Goal: Task Accomplishment & Management: Use online tool/utility

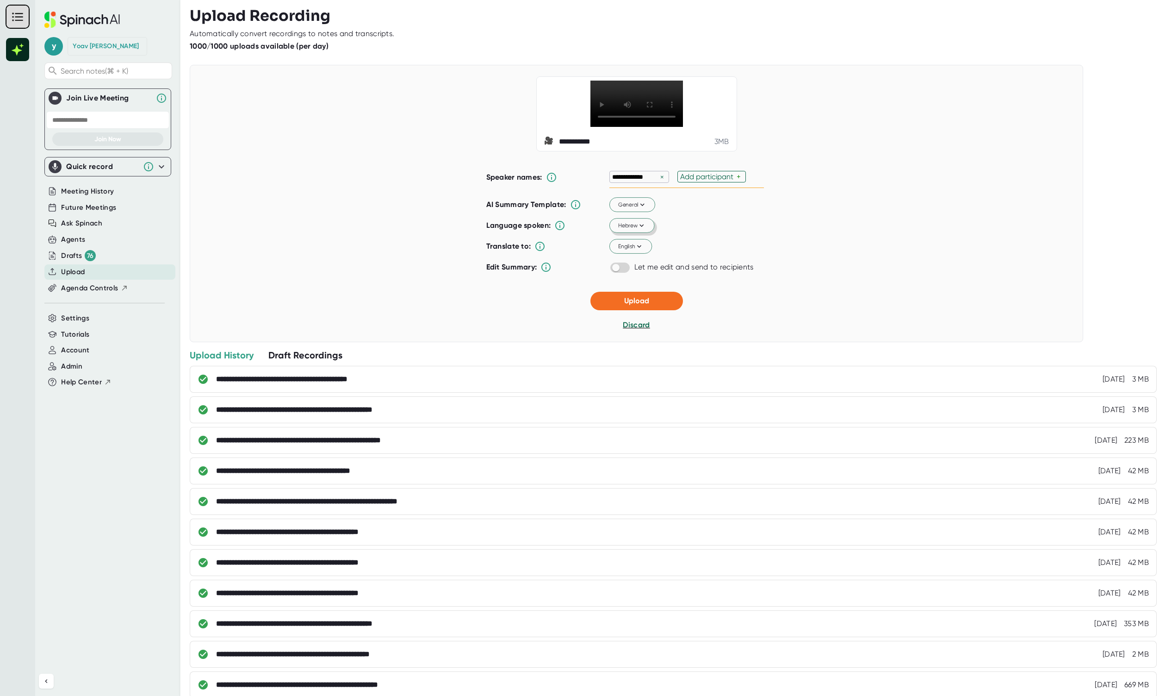
click at [628, 233] on button "Hebrew" at bounding box center [631, 225] width 45 height 15
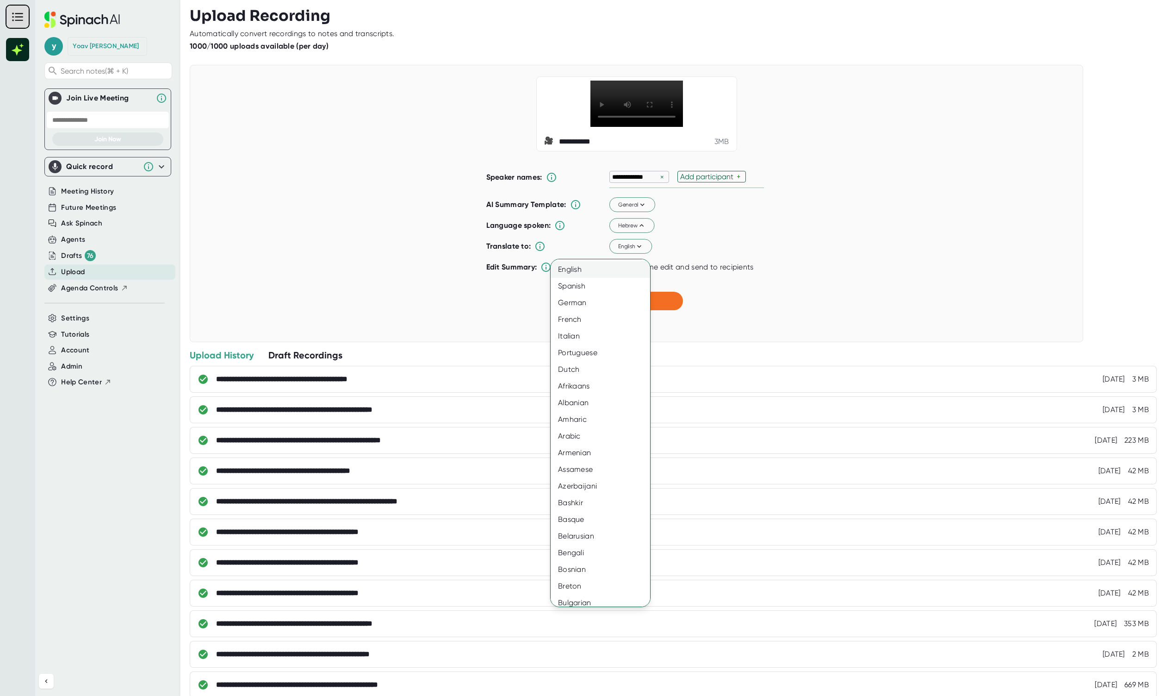
click at [618, 270] on div "English" at bounding box center [605, 269] width 108 height 17
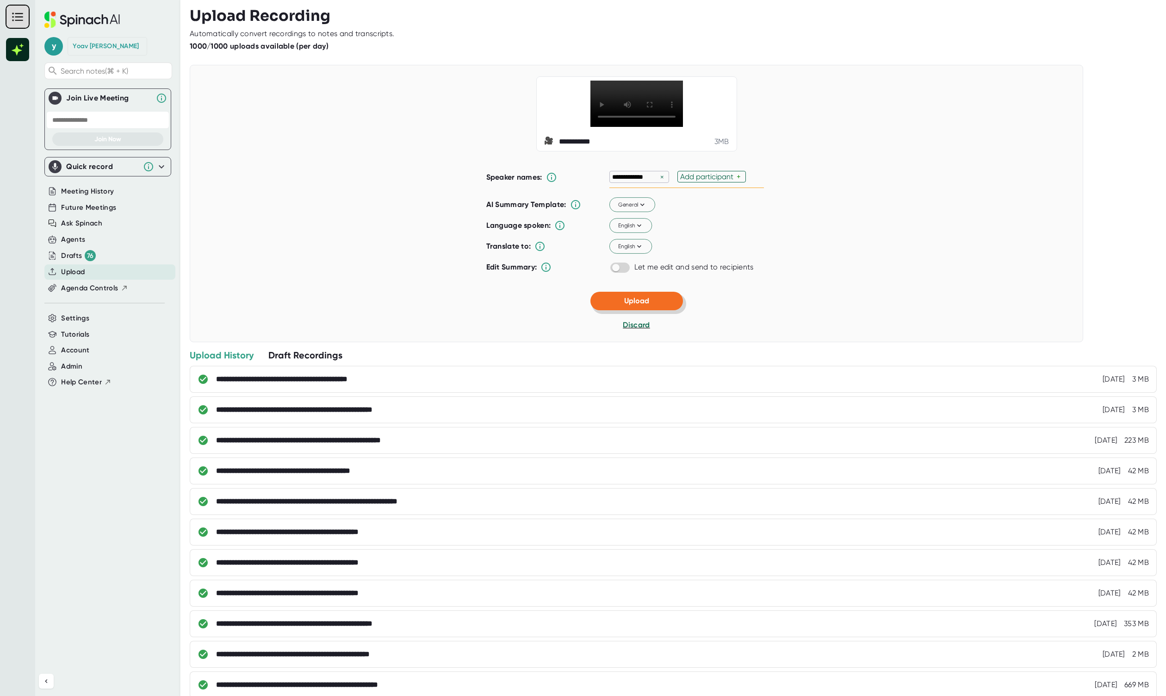
click at [662, 310] on button "Upload" at bounding box center [636, 301] width 93 height 19
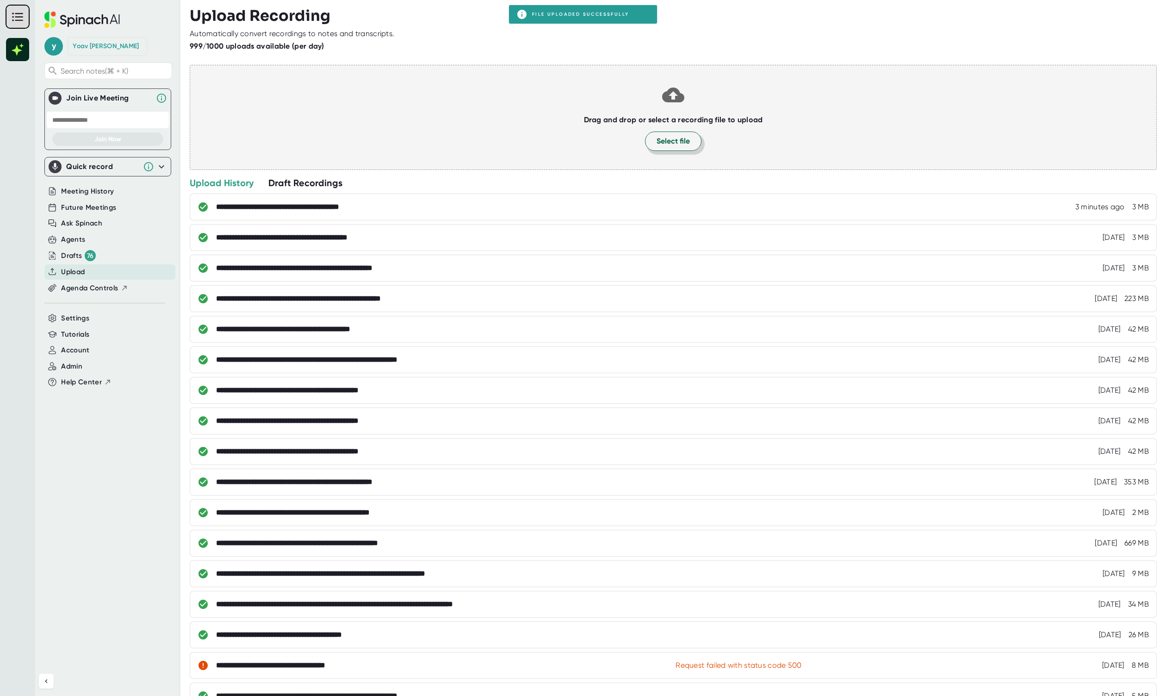
click at [657, 143] on span "Select file" at bounding box center [673, 141] width 33 height 11
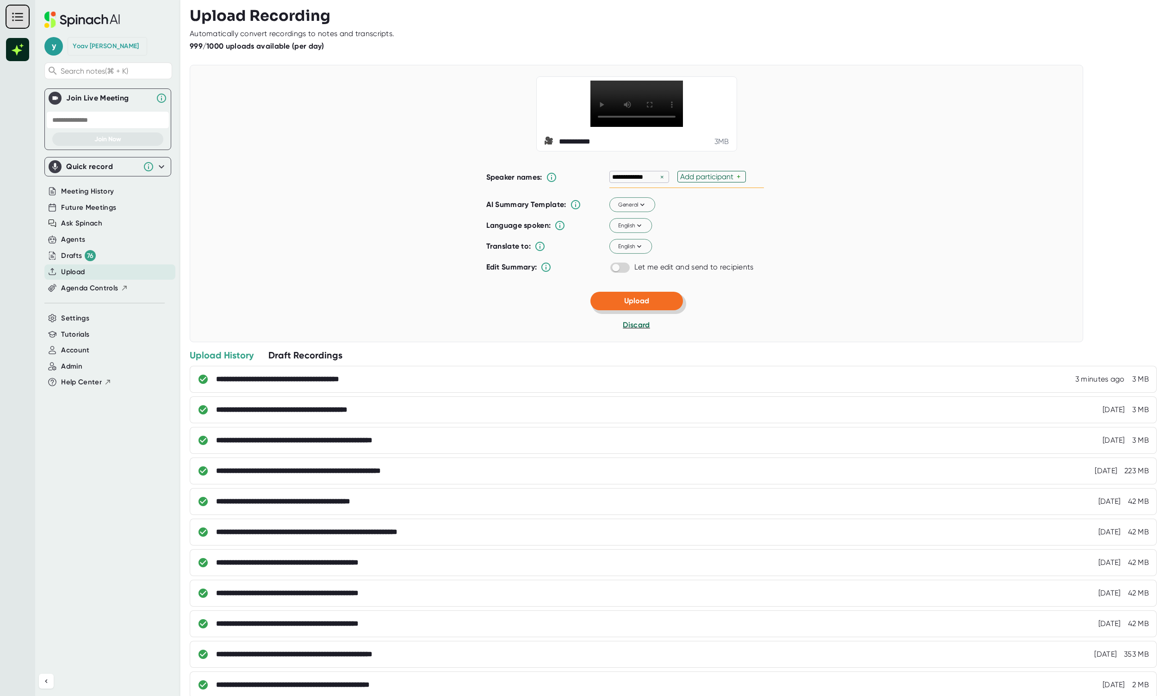
click at [647, 310] on button "Upload" at bounding box center [636, 301] width 93 height 19
